Goal: Task Accomplishment & Management: Use online tool/utility

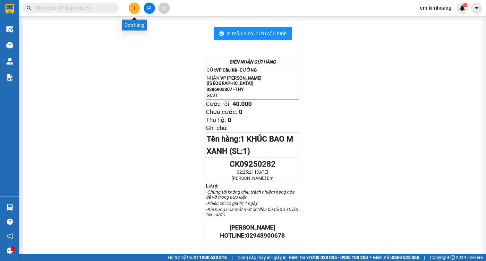
click at [135, 13] on button at bounding box center [134, 8] width 11 height 11
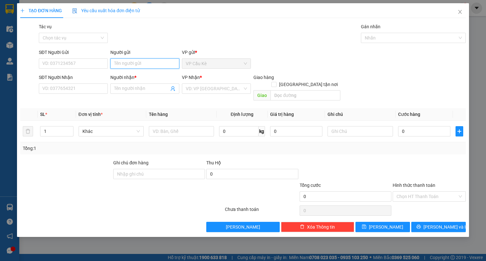
click at [155, 66] on input "Người gửi" at bounding box center [144, 63] width 69 height 10
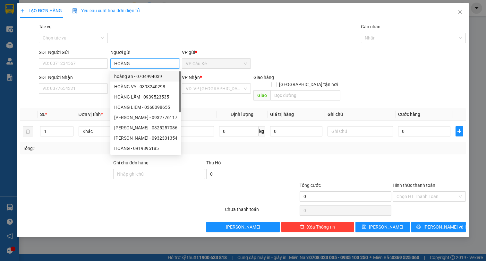
type input "HOÀNG"
click at [102, 78] on div "SĐT Người Nhận" at bounding box center [73, 77] width 69 height 7
click at [102, 83] on input "SĐT Người Nhận" at bounding box center [73, 88] width 69 height 10
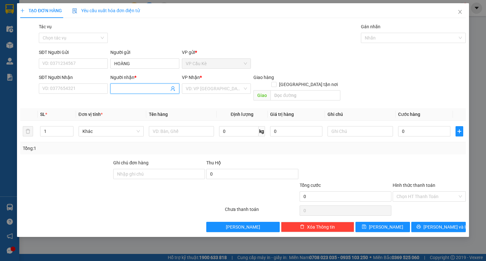
click at [135, 88] on input "Người nhận *" at bounding box center [141, 88] width 55 height 7
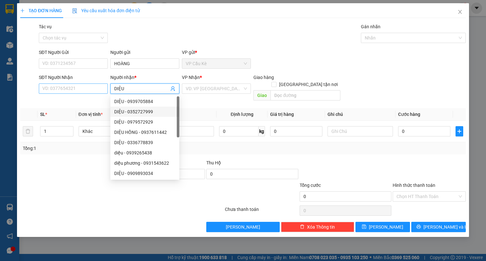
type input "DIỆU"
click at [79, 88] on input "SĐT Người Nhận" at bounding box center [73, 88] width 69 height 10
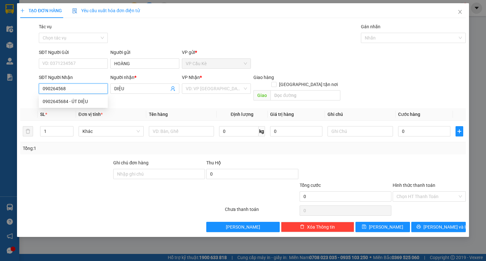
type input "0902645684"
drag, startPoint x: 91, startPoint y: 102, endPoint x: 104, endPoint y: 107, distance: 13.6
click at [94, 103] on div "0902645684 - ÚT DIỆU" at bounding box center [73, 101] width 61 height 7
type input "ÚT DIỆU"
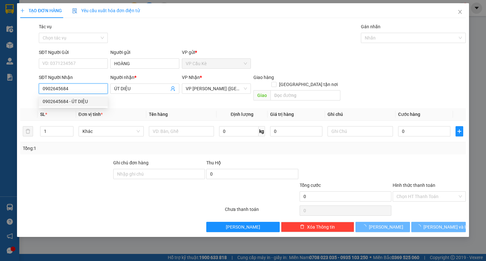
type input "35.000"
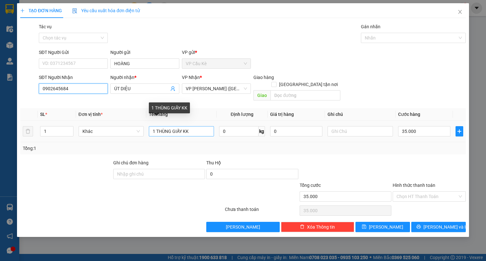
type input "0902645684"
click at [199, 126] on input "1 THÙNG GIẤY KK" at bounding box center [181, 131] width 65 height 10
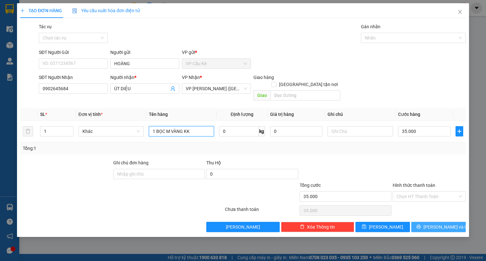
type input "1 BỌC M VÀNG KK"
drag, startPoint x: 427, startPoint y: 223, endPoint x: 386, endPoint y: 193, distance: 50.9
click at [426, 222] on button "[PERSON_NAME] và In" at bounding box center [438, 227] width 54 height 10
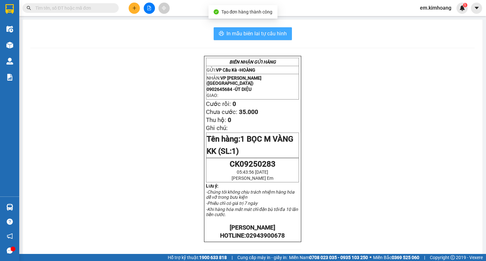
drag, startPoint x: 229, startPoint y: 31, endPoint x: 253, endPoint y: 59, distance: 36.6
click at [229, 33] on span "In mẫu biên lai tự cấu hình" at bounding box center [256, 33] width 60 height 8
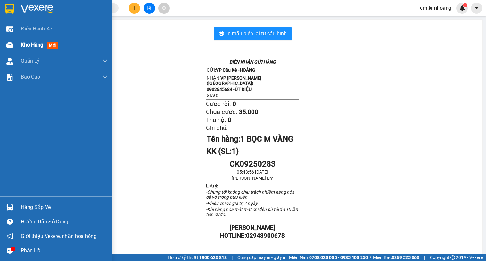
click at [29, 44] on span "Kho hàng" at bounding box center [32, 45] width 22 height 6
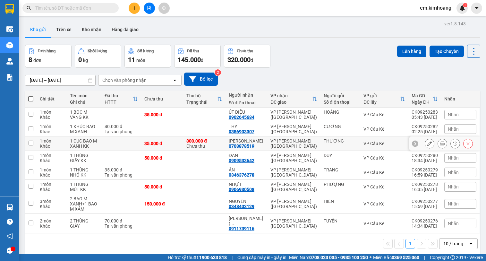
click at [220, 146] on div "300.000 đ Chưa thu" at bounding box center [204, 143] width 36 height 10
checkbox input "true"
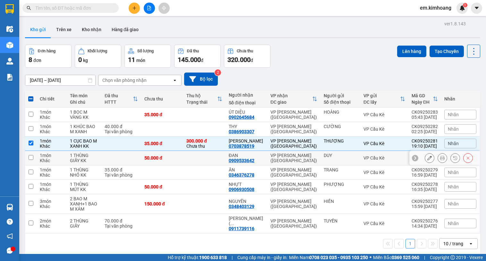
click at [220, 158] on td at bounding box center [204, 158] width 42 height 14
checkbox input "true"
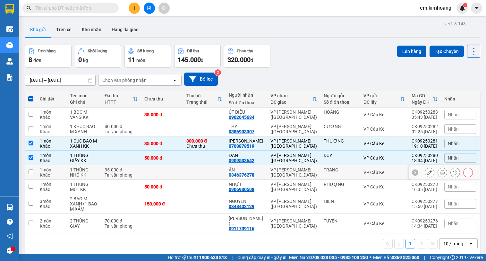
click at [208, 172] on td at bounding box center [204, 172] width 42 height 14
checkbox input "true"
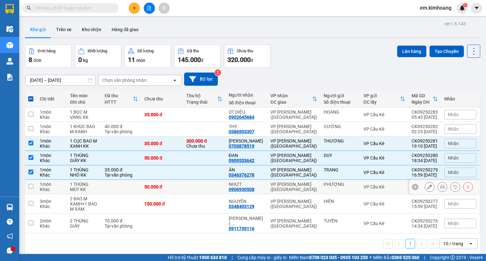
click at [208, 186] on td at bounding box center [204, 187] width 42 height 14
checkbox input "true"
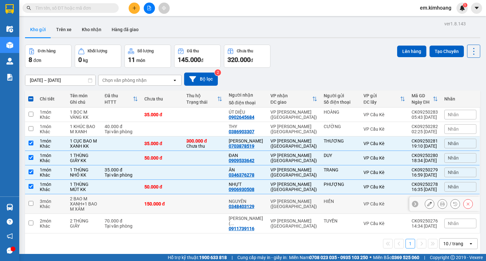
click at [215, 204] on td at bounding box center [204, 204] width 42 height 20
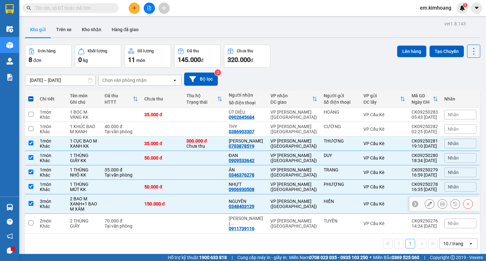
checkbox input "true"
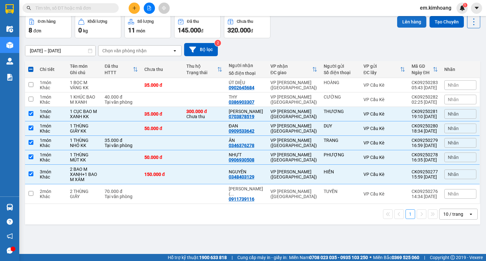
click at [407, 23] on button "Lên hàng" at bounding box center [411, 22] width 29 height 12
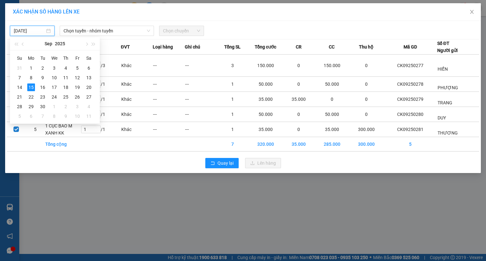
click at [37, 31] on input "[DATE]" at bounding box center [29, 30] width 31 height 7
type input "[DATE]"
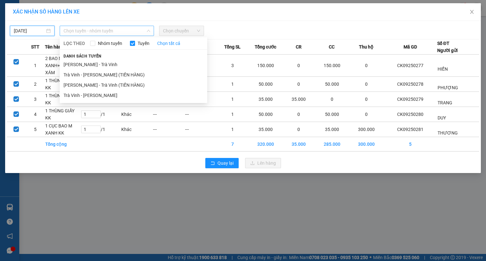
drag, startPoint x: 98, startPoint y: 30, endPoint x: 113, endPoint y: 58, distance: 31.8
click at [99, 30] on span "Chọn tuyến - nhóm tuyến" at bounding box center [106, 31] width 87 height 10
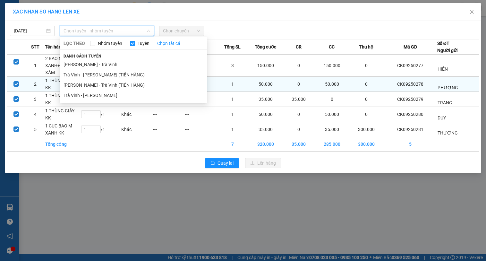
drag, startPoint x: 101, startPoint y: 93, endPoint x: 107, endPoint y: 90, distance: 6.6
click at [102, 93] on li "Trà Vinh - [PERSON_NAME]" at bounding box center [133, 95] width 147 height 10
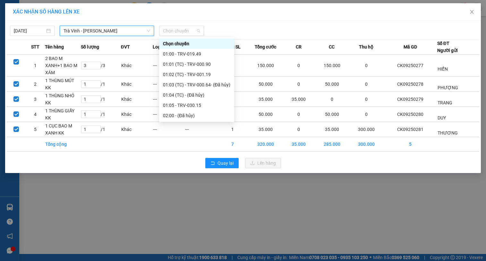
drag, startPoint x: 188, startPoint y: 32, endPoint x: 195, endPoint y: 50, distance: 19.7
click at [189, 32] on span "Chọn chuyến" at bounding box center [181, 31] width 37 height 10
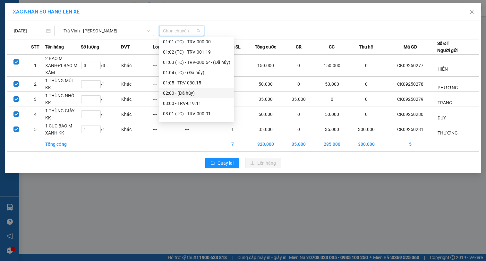
scroll to position [32, 0]
click at [175, 96] on div "03:00 - TRV-019.11" at bounding box center [196, 93] width 67 height 7
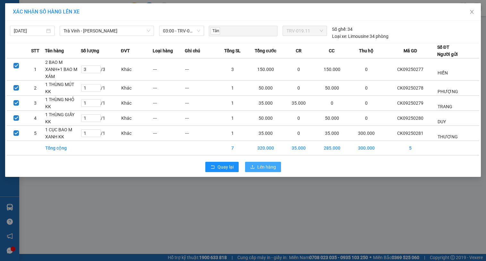
click at [262, 165] on span "Lên hàng" at bounding box center [266, 166] width 19 height 7
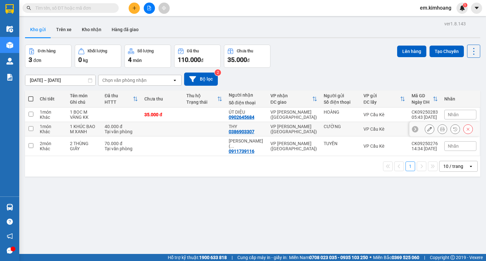
drag, startPoint x: 183, startPoint y: 132, endPoint x: 191, endPoint y: 129, distance: 8.2
click at [183, 132] on td at bounding box center [162, 129] width 42 height 14
checkbox input "true"
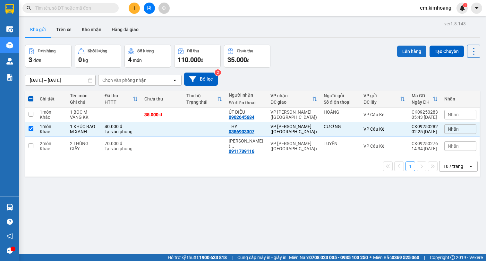
click at [409, 50] on button "Lên hàng" at bounding box center [411, 52] width 29 height 12
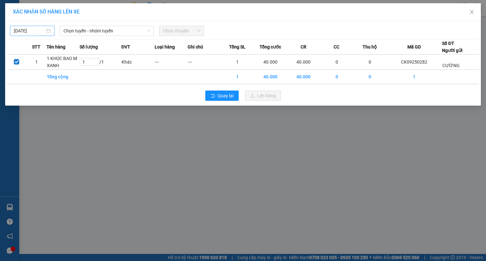
click at [40, 28] on input "[DATE]" at bounding box center [29, 30] width 31 height 7
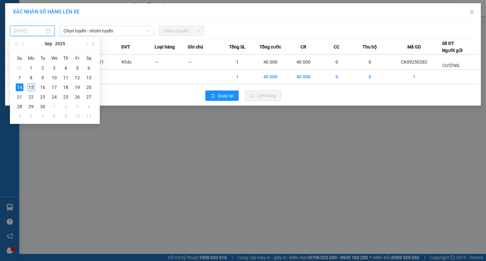
drag, startPoint x: 30, startPoint y: 88, endPoint x: 39, endPoint y: 73, distance: 17.4
click at [31, 88] on div "15" at bounding box center [31, 87] width 8 height 8
type input "[DATE]"
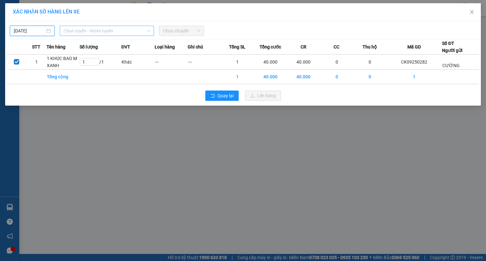
click at [87, 31] on span "Chọn tuyến - nhóm tuyến" at bounding box center [106, 31] width 87 height 10
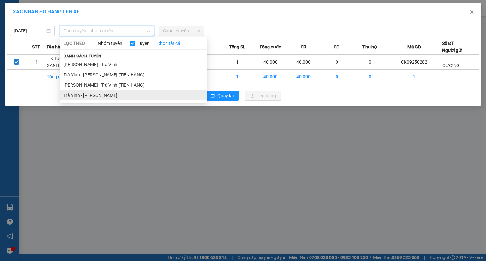
drag, startPoint x: 94, startPoint y: 96, endPoint x: 145, endPoint y: 66, distance: 58.8
click at [95, 96] on li "Trà Vinh - [PERSON_NAME]" at bounding box center [133, 95] width 147 height 10
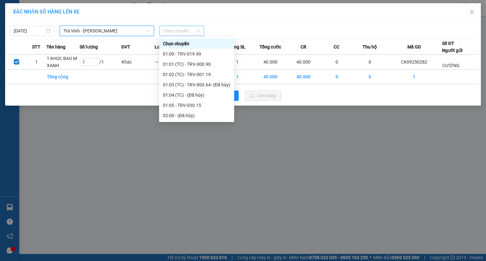
click at [185, 31] on span "Chọn chuyến" at bounding box center [181, 31] width 37 height 10
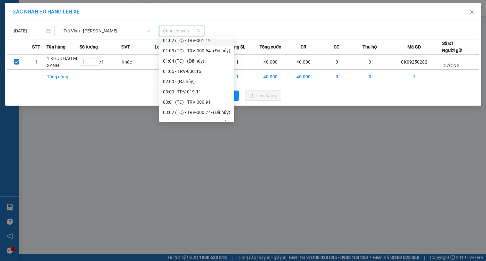
scroll to position [64, 0]
click at [189, 114] on div "05:00 - TRV-001.24" at bounding box center [196, 112] width 67 height 7
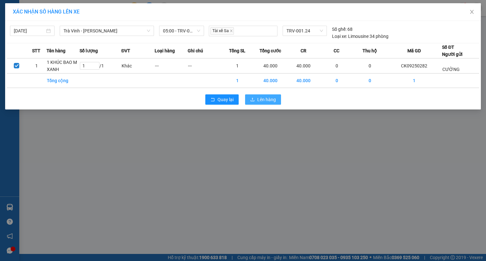
click at [269, 101] on span "Lên hàng" at bounding box center [266, 99] width 19 height 7
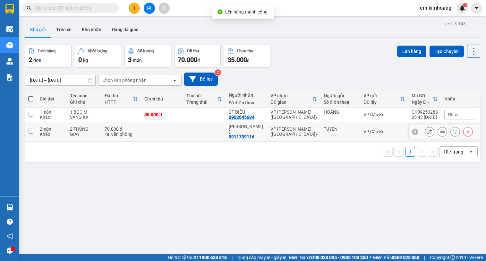
click at [163, 128] on td at bounding box center [162, 132] width 42 height 20
checkbox input "true"
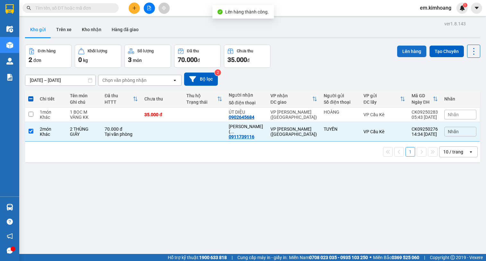
click at [399, 49] on button "Lên hàng" at bounding box center [411, 52] width 29 height 12
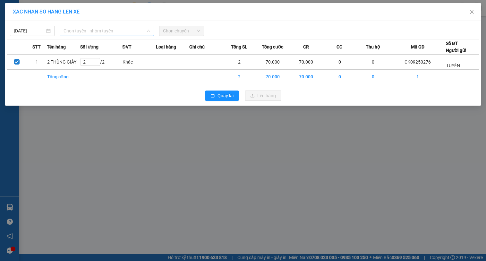
click at [88, 29] on span "Chọn tuyến - nhóm tuyến" at bounding box center [106, 31] width 87 height 10
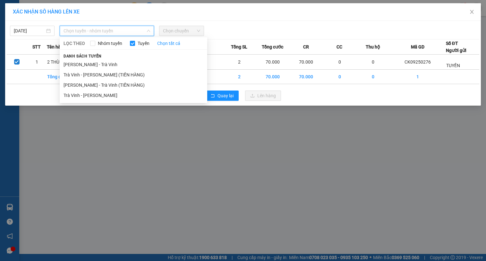
drag, startPoint x: 91, startPoint y: 94, endPoint x: 131, endPoint y: 90, distance: 40.3
click at [93, 95] on li "Trà Vinh - [PERSON_NAME]" at bounding box center [133, 95] width 147 height 10
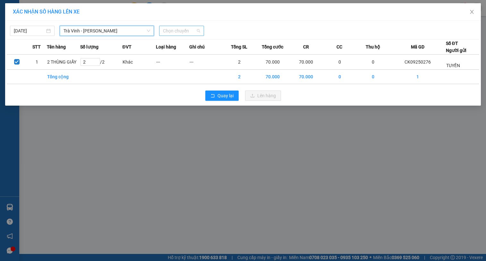
click at [172, 28] on span "Chọn chuyến" at bounding box center [181, 31] width 37 height 10
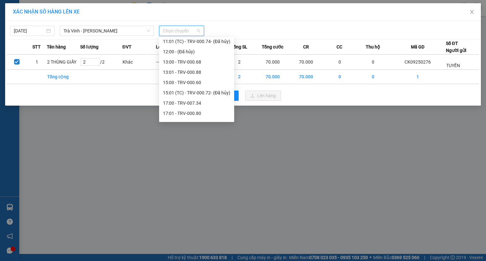
scroll to position [164, 0]
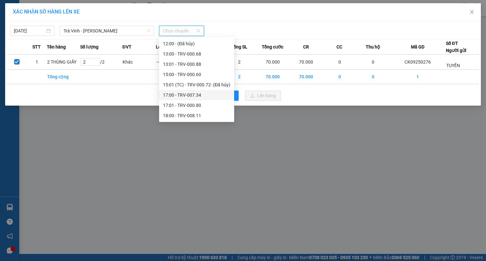
click at [172, 90] on div "17:00 - TRV-007.34" at bounding box center [196, 95] width 75 height 10
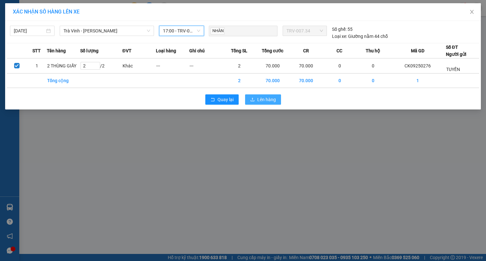
click at [259, 97] on span "Lên hàng" at bounding box center [266, 99] width 19 height 7
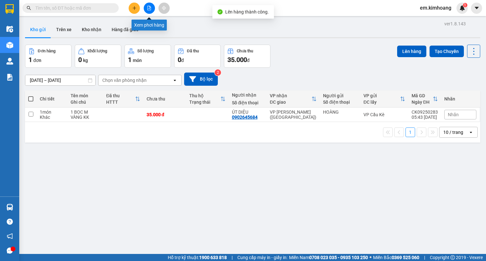
click at [146, 10] on button at bounding box center [149, 8] width 11 height 11
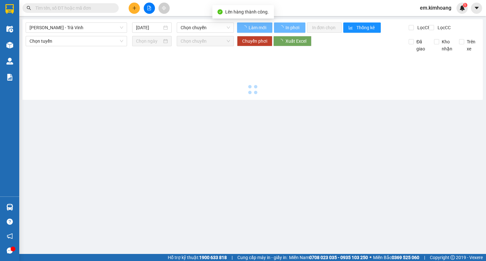
type input "[DATE]"
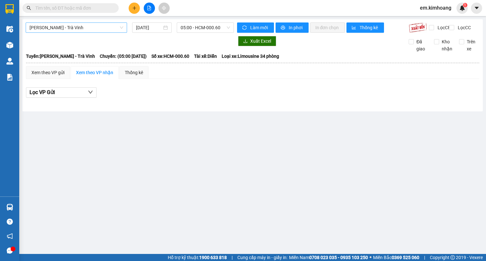
click at [58, 27] on span "[PERSON_NAME] - Trà Vinh" at bounding box center [76, 28] width 94 height 10
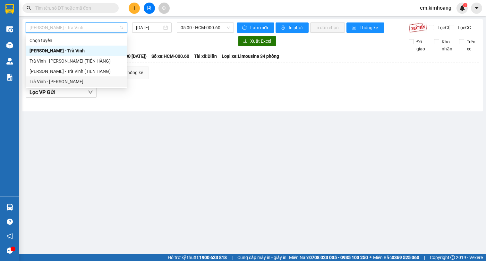
click at [57, 82] on div "Trà Vinh - [PERSON_NAME]" at bounding box center [76, 81] width 94 height 7
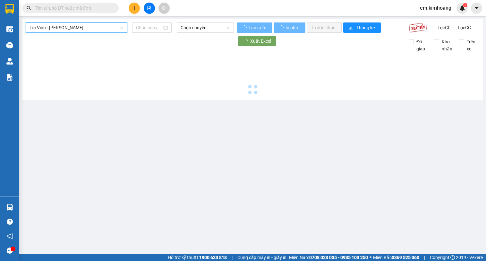
type input "[DATE]"
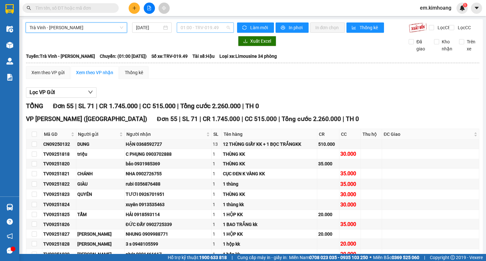
click at [202, 27] on span "01:00 - TRV-019.49" at bounding box center [204, 28] width 49 height 10
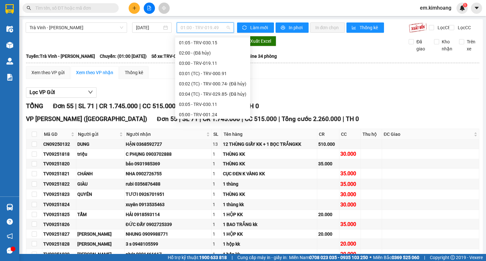
scroll to position [64, 0]
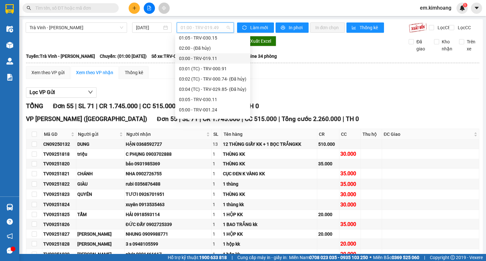
click at [200, 59] on div "03:00 - TRV-019.11" at bounding box center [212, 58] width 67 height 7
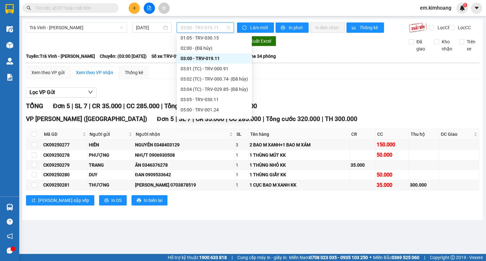
click at [197, 26] on span "03:00 - TRV-019.11" at bounding box center [204, 28] width 49 height 10
click at [184, 108] on div "05:00 - TRV-001.24" at bounding box center [213, 109] width 67 height 7
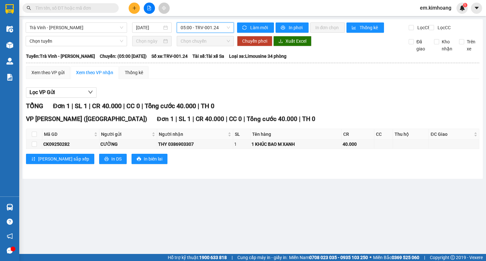
click at [201, 25] on span "05:00 - TRV-001.24" at bounding box center [204, 28] width 49 height 10
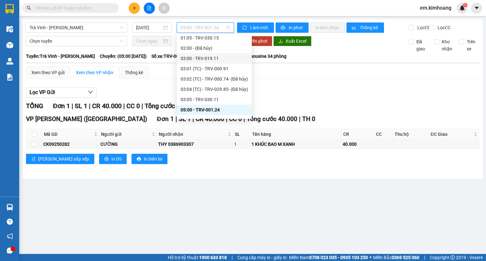
click at [193, 59] on div "03:00 - TRV-019.11" at bounding box center [213, 58] width 67 height 7
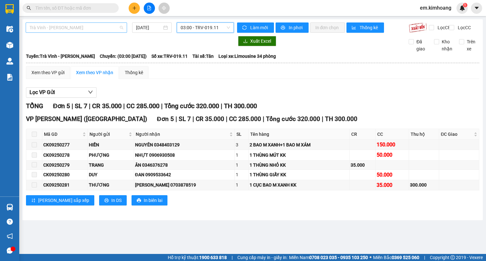
click at [104, 27] on span "Trà Vinh - [PERSON_NAME]" at bounding box center [76, 28] width 94 height 10
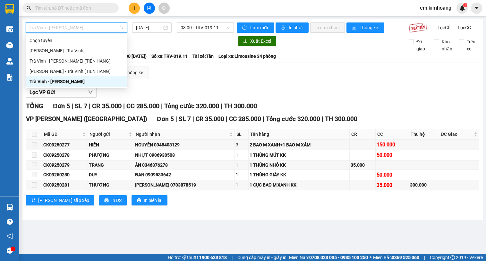
click at [163, 95] on div "Lọc VP Gửi" at bounding box center [252, 92] width 453 height 11
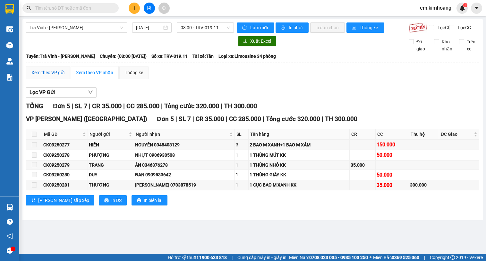
drag, startPoint x: 53, startPoint y: 76, endPoint x: 60, endPoint y: 76, distance: 7.7
click at [53, 76] on div "Xem theo VP gửi" at bounding box center [47, 72] width 33 height 7
